Goal: Information Seeking & Learning: Check status

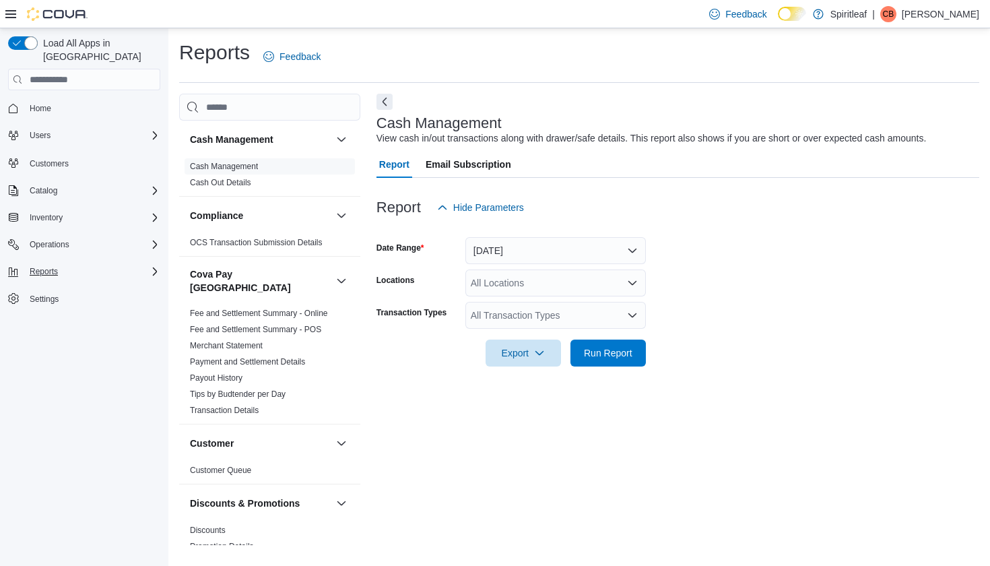
click at [64, 263] on div "Reports" at bounding box center [92, 271] width 136 height 16
click at [517, 445] on div "Cash Management View cash in/out transactions along with drawer/safe details. T…" at bounding box center [678, 319] width 603 height 451
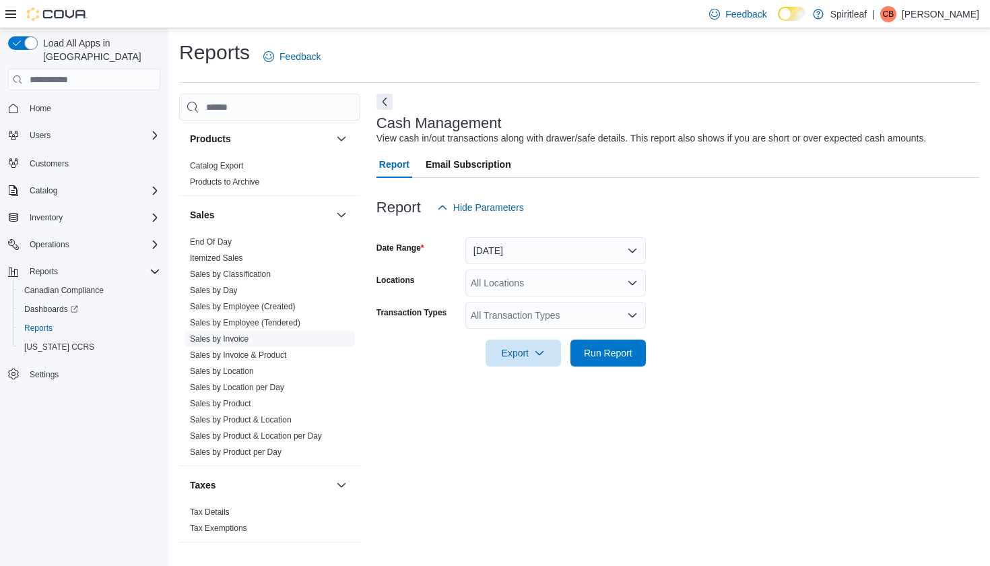
click at [210, 334] on link "Sales by Invoice" at bounding box center [219, 338] width 59 height 9
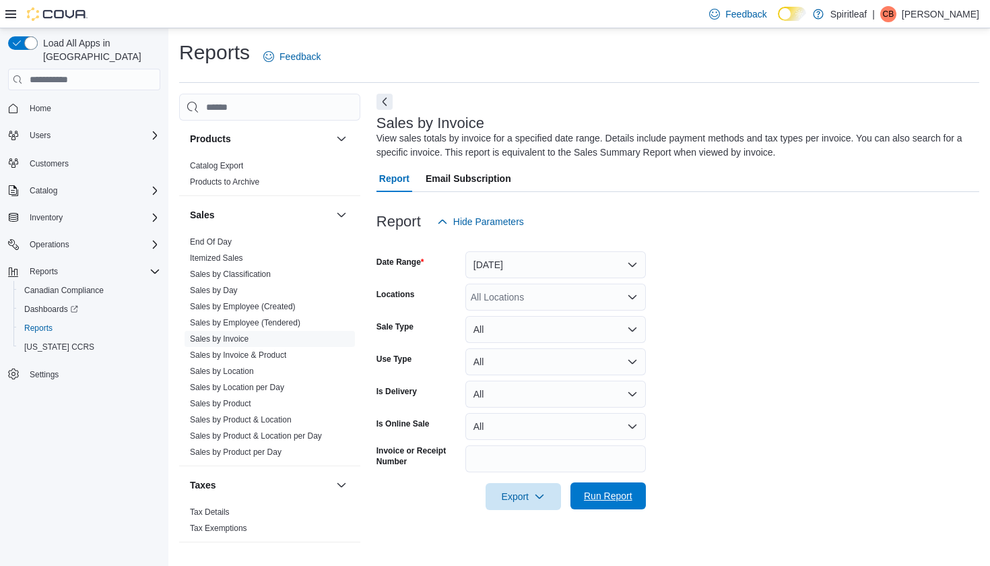
click at [606, 497] on span "Run Report" at bounding box center [608, 495] width 49 height 13
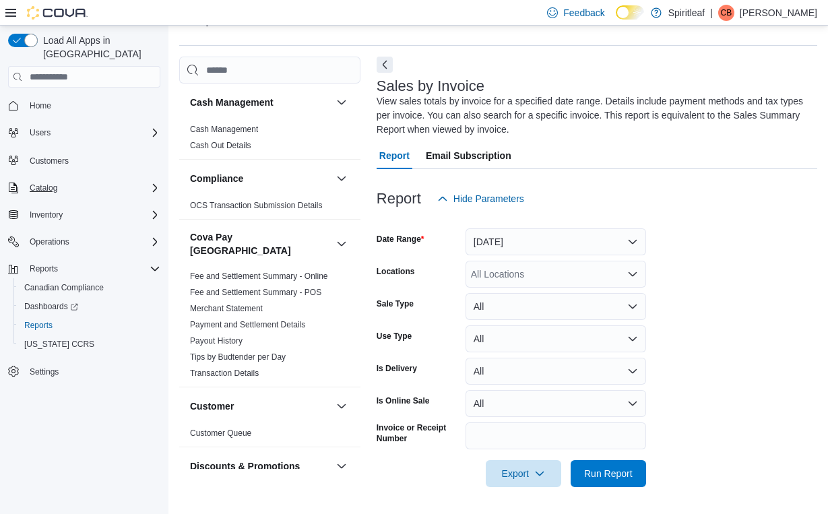
scroll to position [34, 0]
click at [48, 320] on span "Reports" at bounding box center [38, 325] width 28 height 11
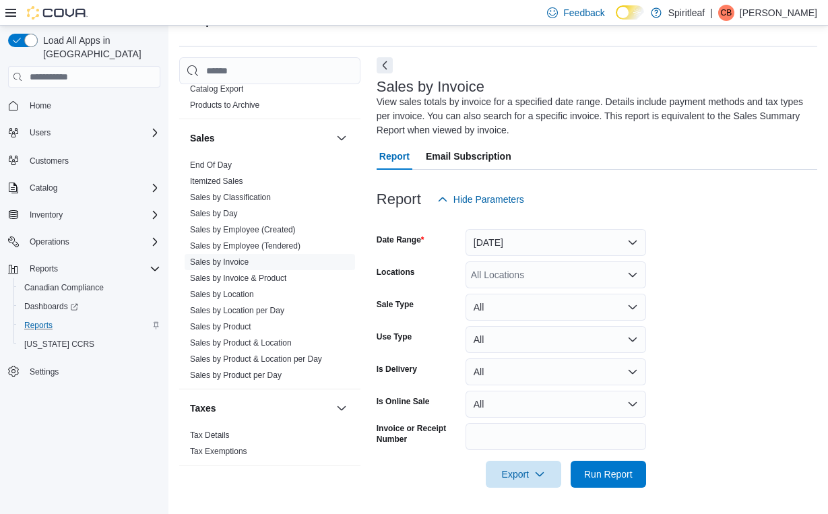
scroll to position [1006, 0]
click at [230, 307] on link "Sales by Location per Day" at bounding box center [237, 311] width 94 height 9
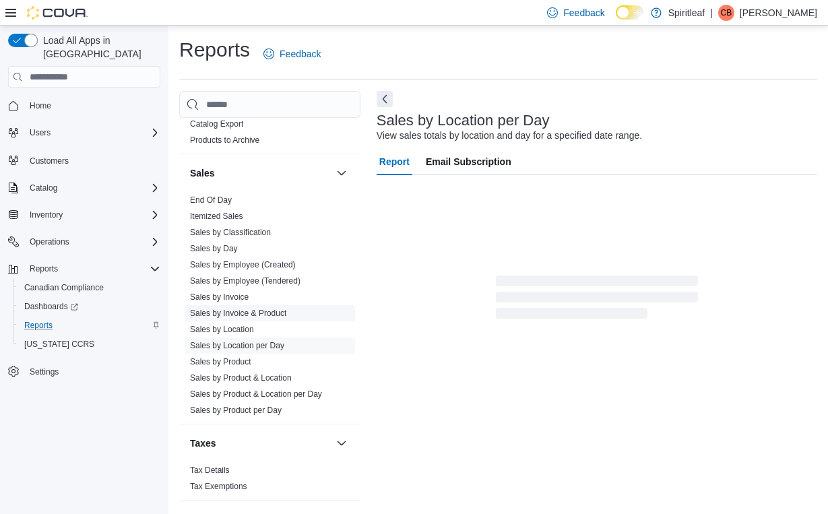
scroll to position [5, 0]
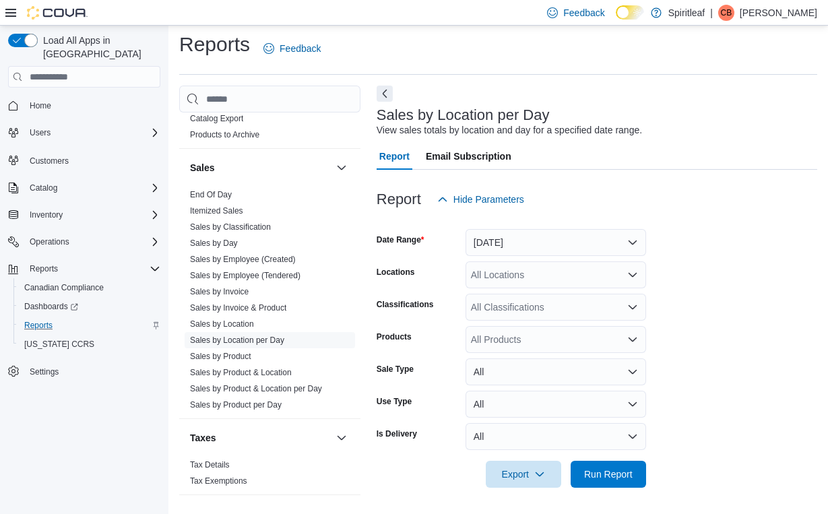
click at [545, 249] on button "[DATE]" at bounding box center [556, 242] width 181 height 27
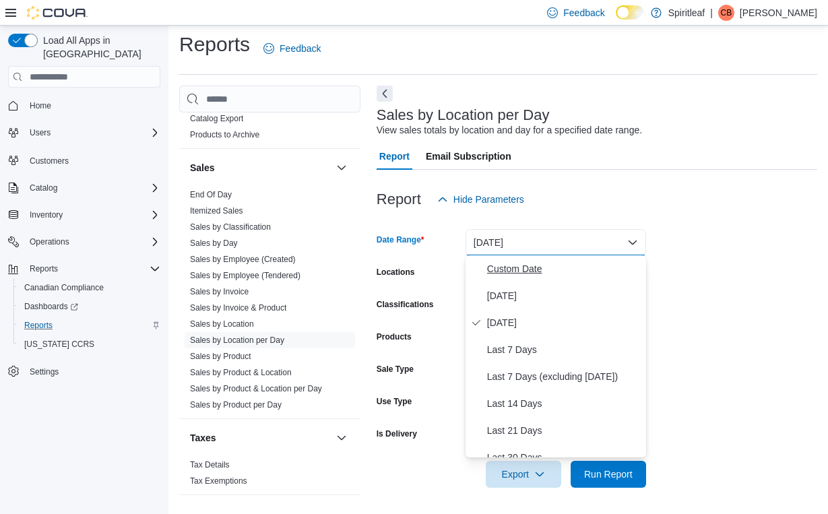
click at [534, 270] on span "Custom Date" at bounding box center [564, 269] width 154 height 16
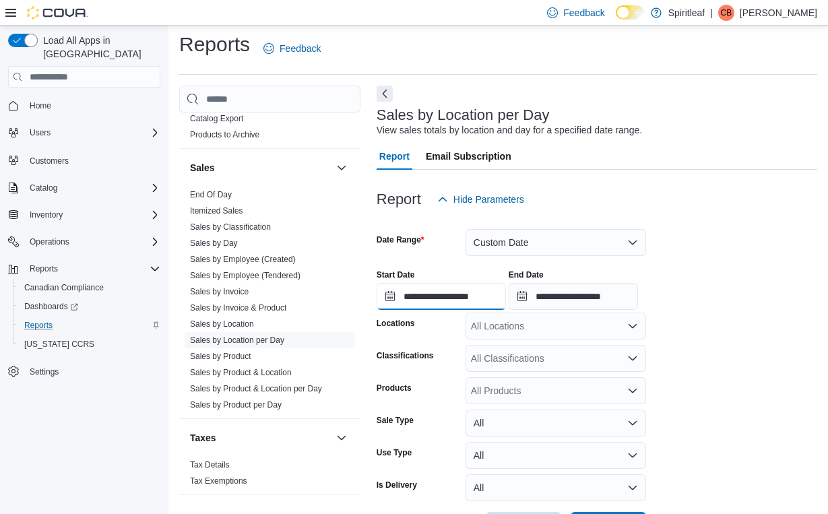
click at [501, 296] on input "**********" at bounding box center [441, 296] width 129 height 27
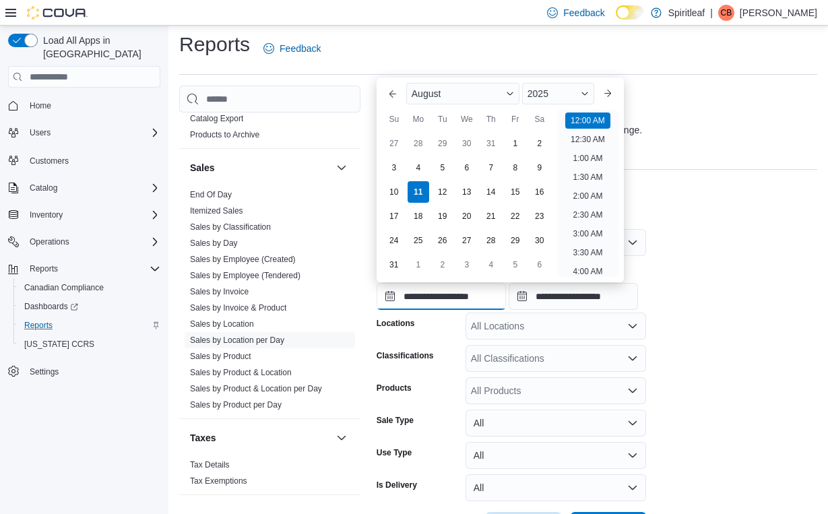
scroll to position [42, 0]
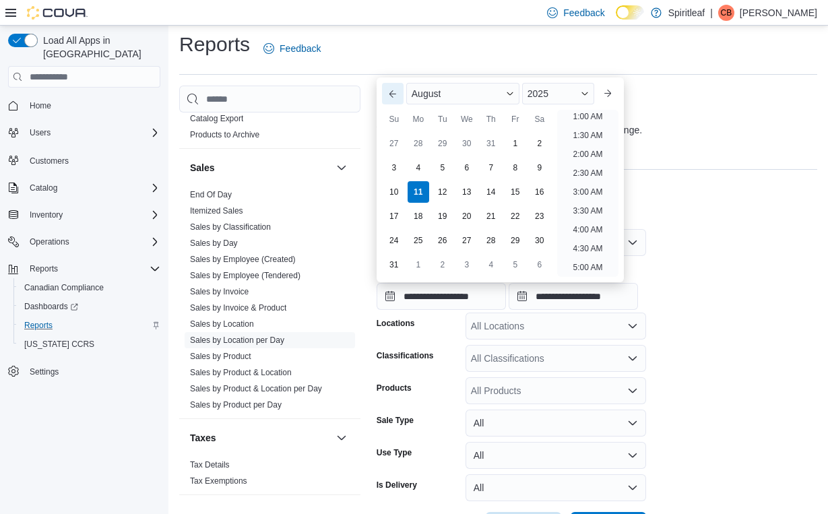
click at [391, 99] on button "Previous Month" at bounding box center [393, 94] width 22 height 22
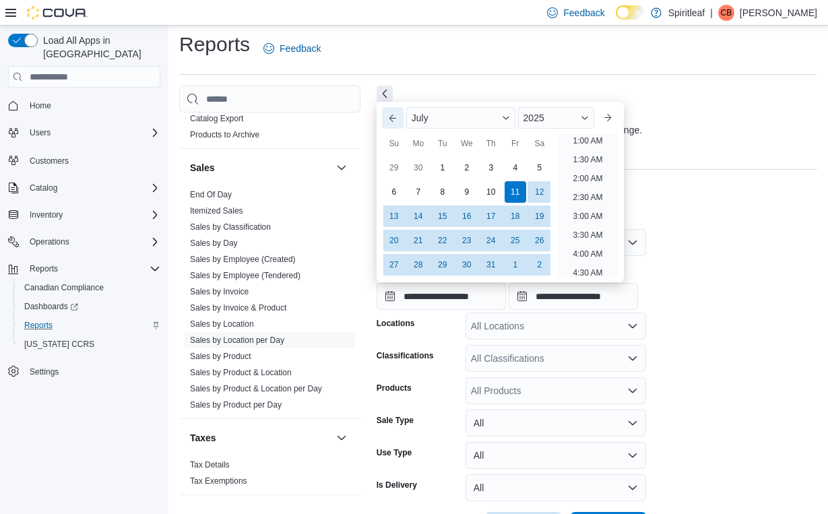
scroll to position [3, 0]
click at [392, 243] on div "20" at bounding box center [394, 241] width 24 height 24
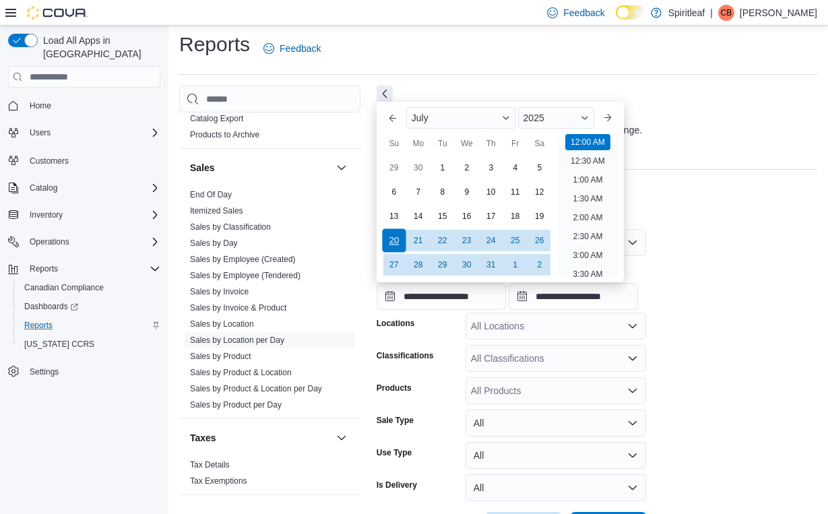
click at [392, 243] on div "20" at bounding box center [394, 241] width 24 height 24
click at [404, 239] on div "20" at bounding box center [394, 241] width 24 height 24
click at [353, 235] on span "Sales by Day" at bounding box center [270, 243] width 170 height 16
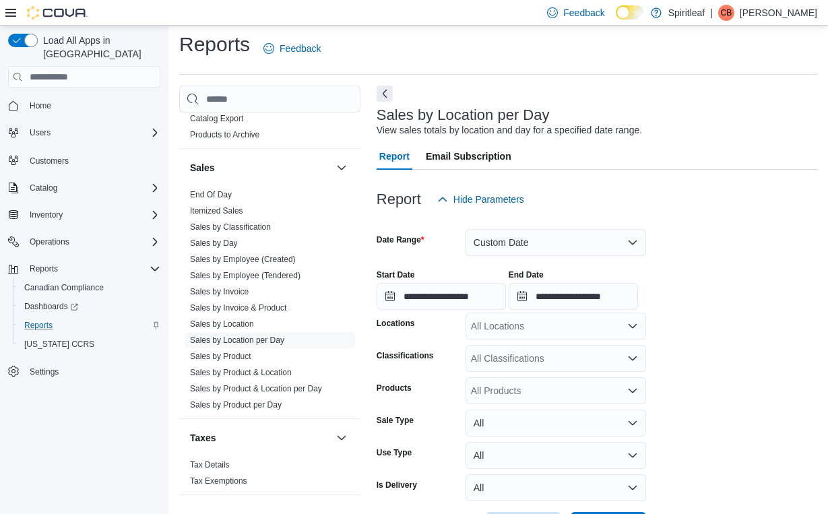
click at [540, 235] on button "Custom Date" at bounding box center [556, 242] width 181 height 27
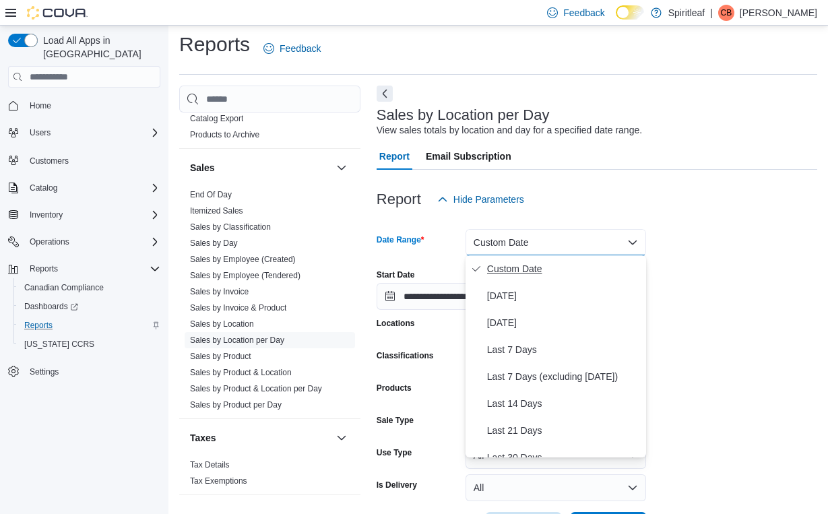
click at [525, 269] on span "Custom Date" at bounding box center [564, 269] width 154 height 16
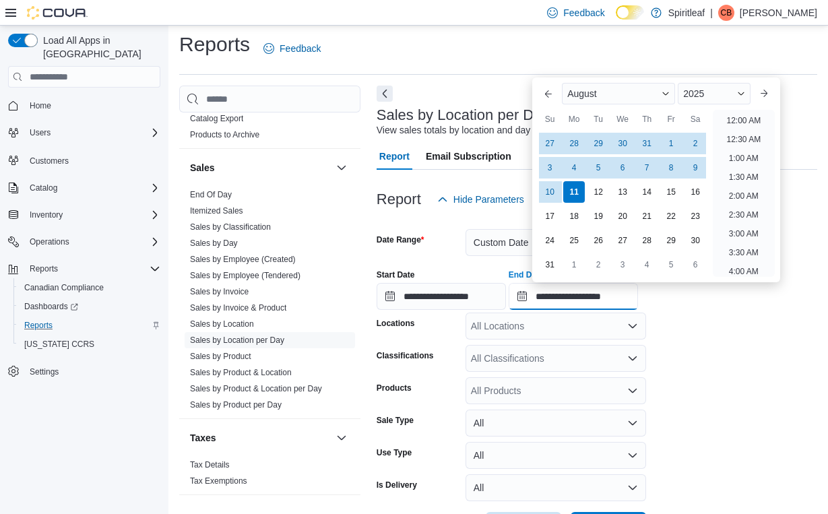
click at [587, 298] on input "**********" at bounding box center [573, 296] width 129 height 27
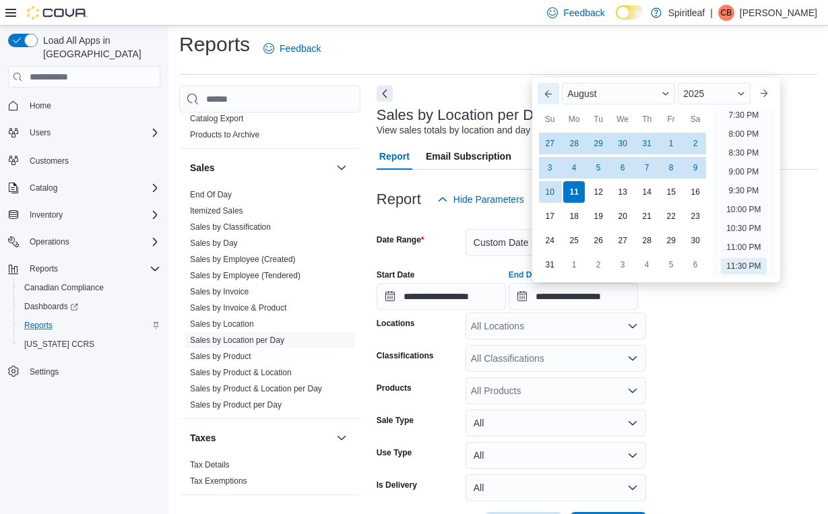
click at [550, 100] on button "Previous Month" at bounding box center [549, 94] width 22 height 22
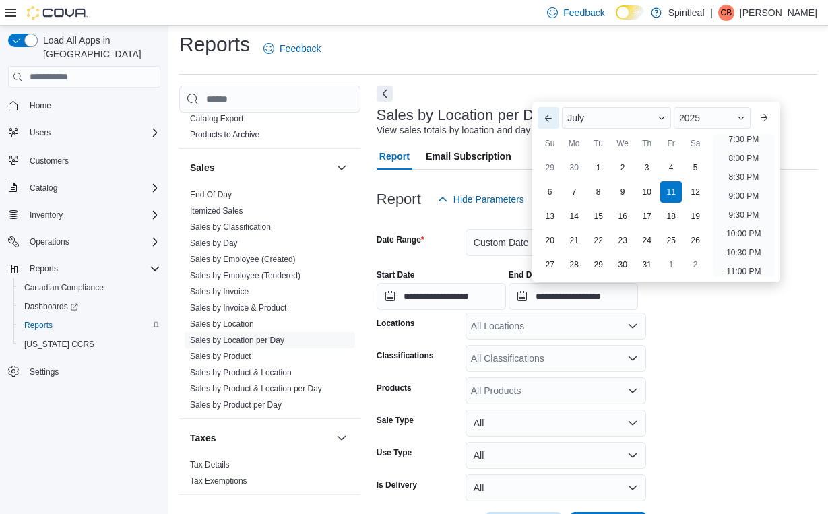
type input "**********"
click at [554, 241] on div "20" at bounding box center [550, 241] width 24 height 24
type input "**********"
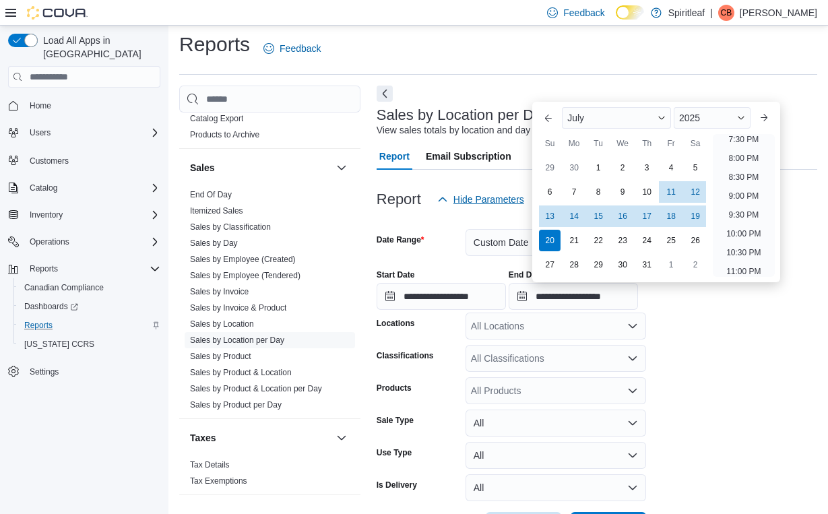
click at [505, 210] on span "Hide Parameters" at bounding box center [480, 199] width 87 height 27
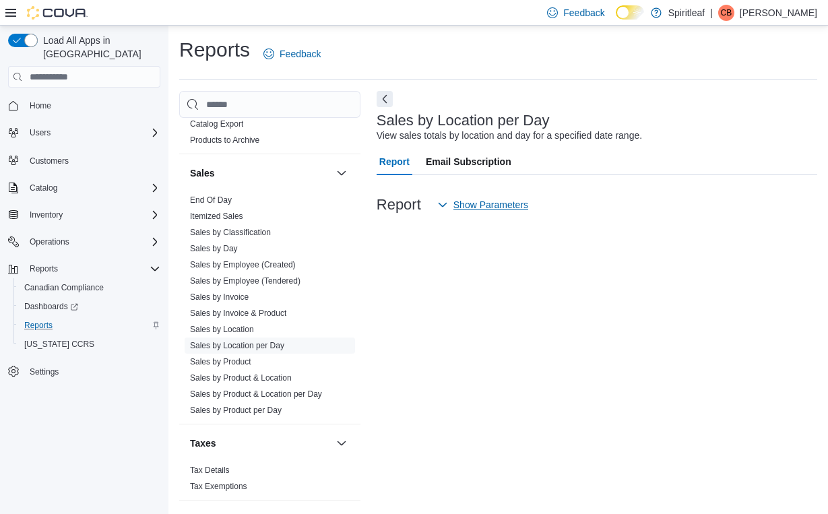
click at [501, 204] on span "Show Parameters" at bounding box center [490, 204] width 75 height 13
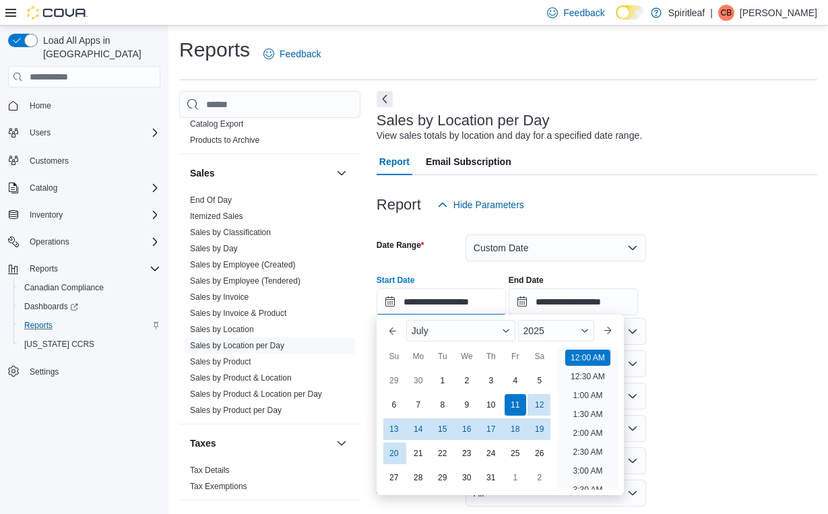
click at [447, 307] on input "**********" at bounding box center [441, 301] width 129 height 27
click at [393, 457] on div "20" at bounding box center [394, 454] width 24 height 24
type input "**********"
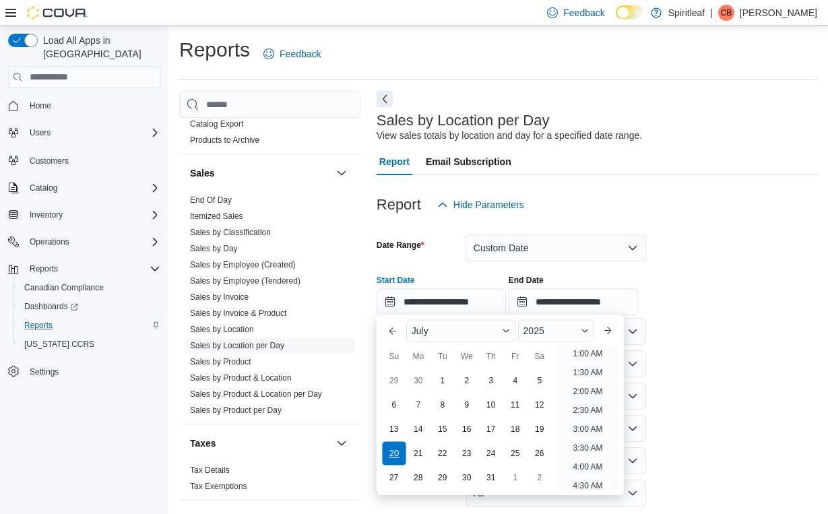
scroll to position [3, 0]
click at [365, 305] on div "Cash Management Cash Management Cash Out Details Compliance OCS Transaction Sub…" at bounding box center [498, 326] width 638 height 470
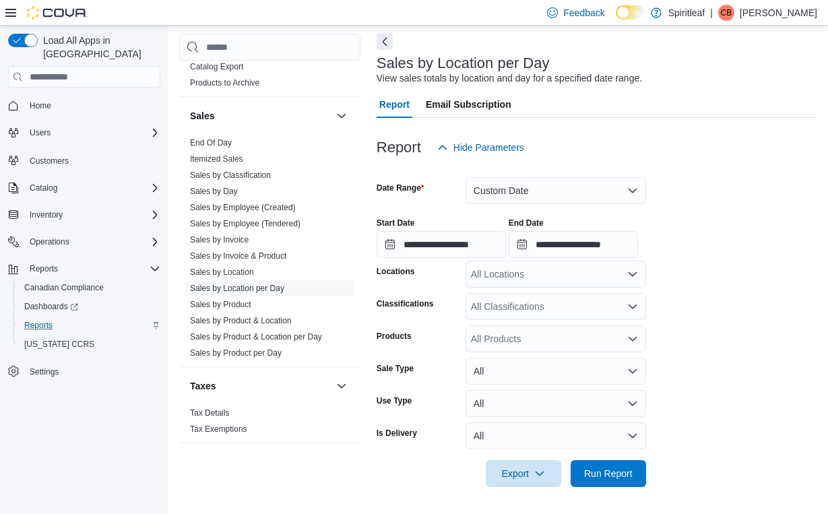
scroll to position [57, 0]
click at [604, 481] on span "Run Report" at bounding box center [608, 473] width 59 height 27
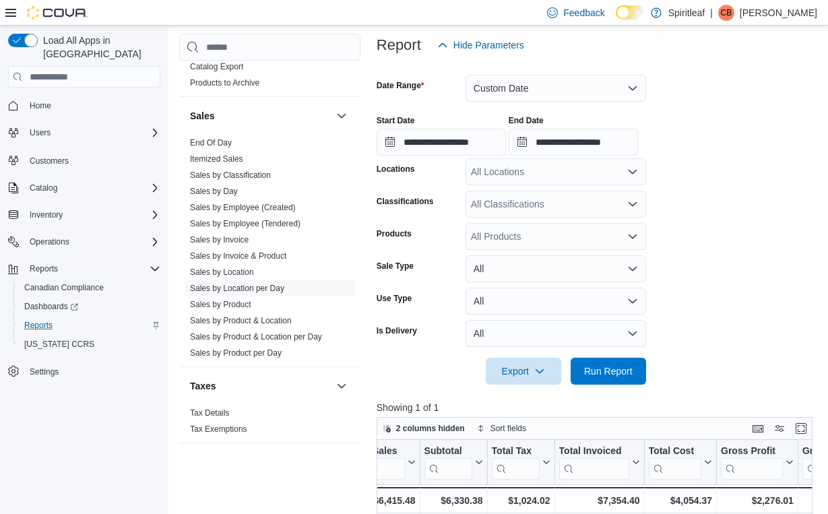
scroll to position [159, 0]
